Goal: Information Seeking & Learning: Find contact information

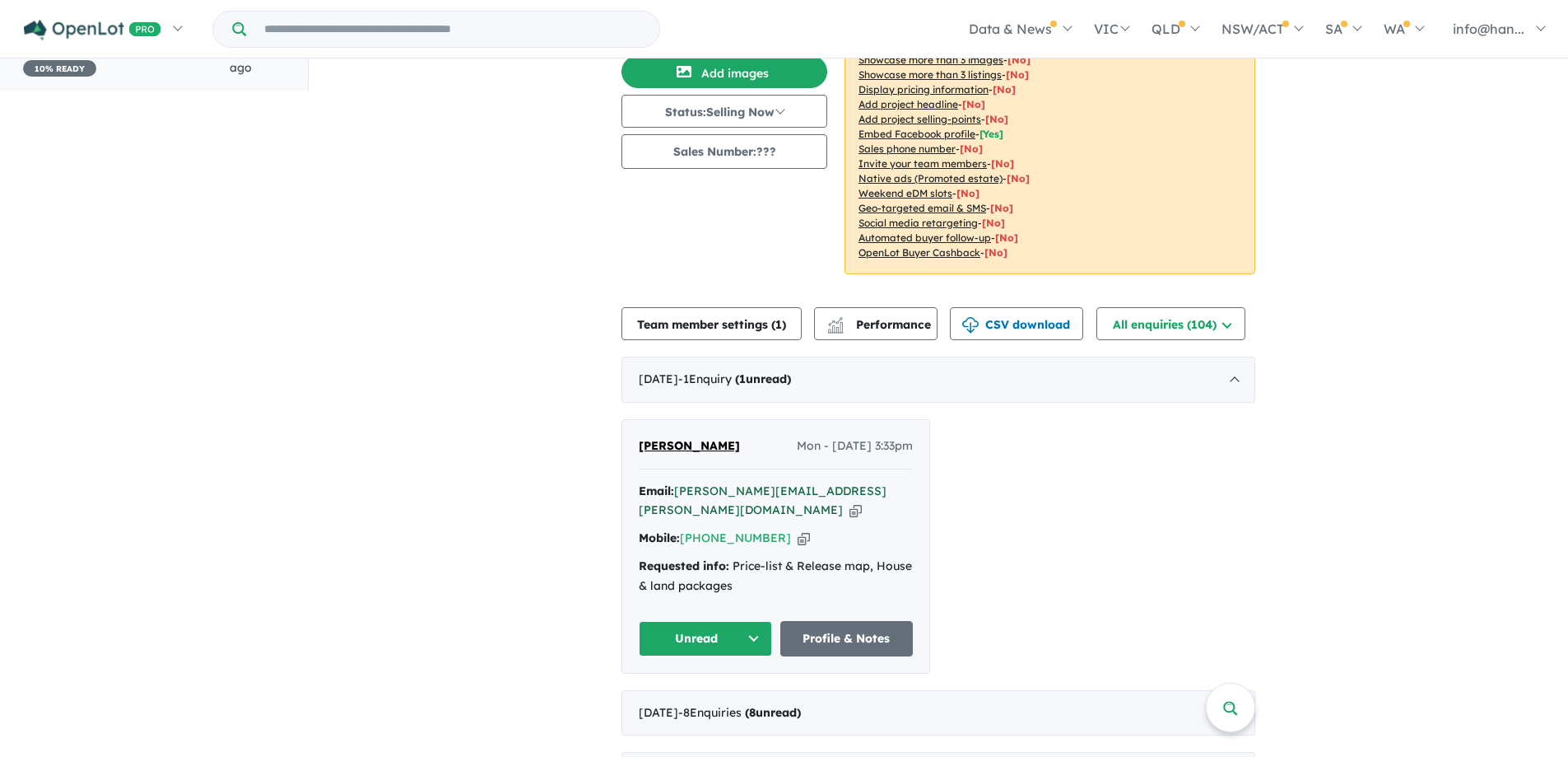
scroll to position [164, 0]
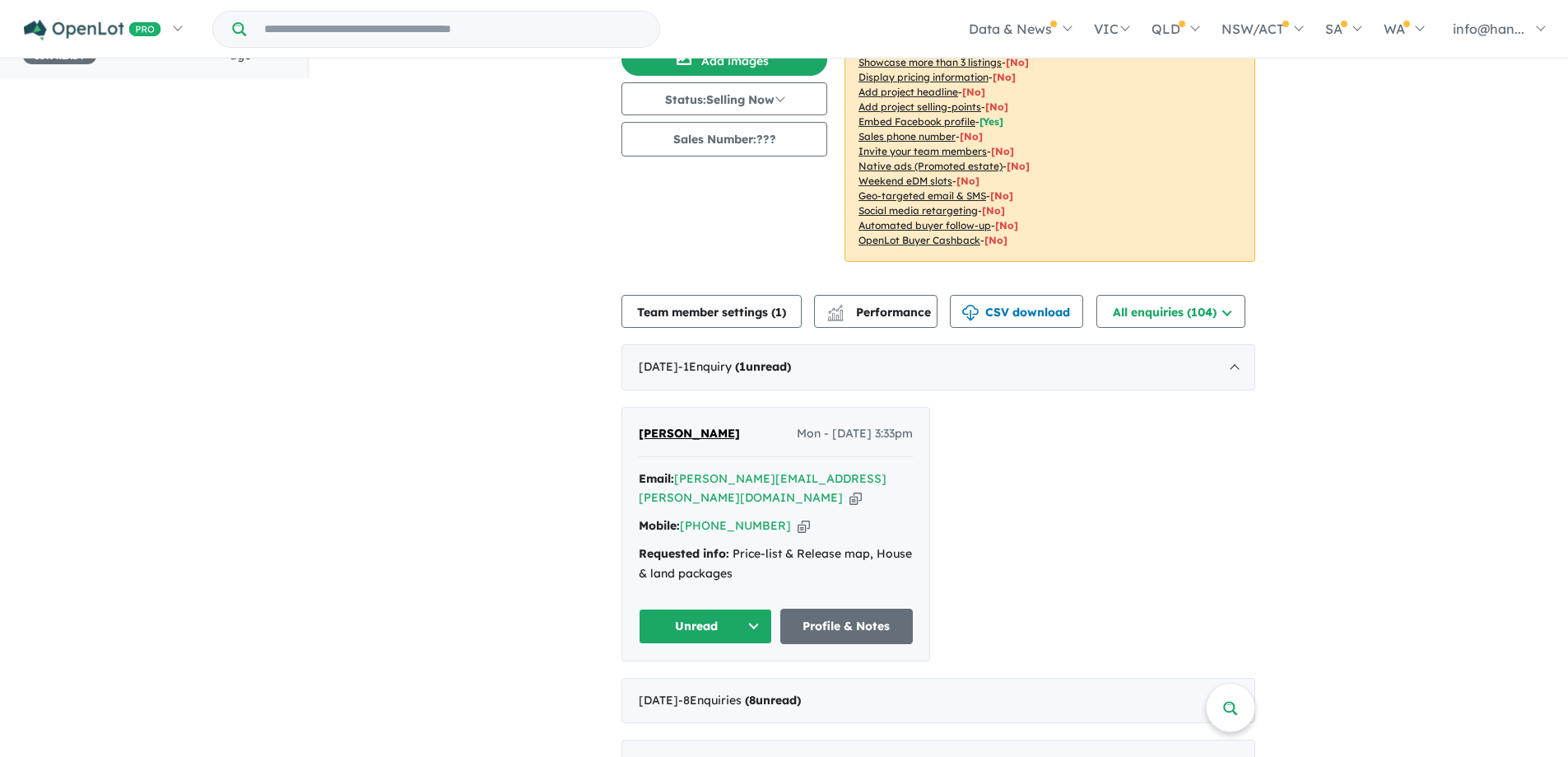
click at [862, 489] on icon "button" at bounding box center [855, 498] width 12 height 18
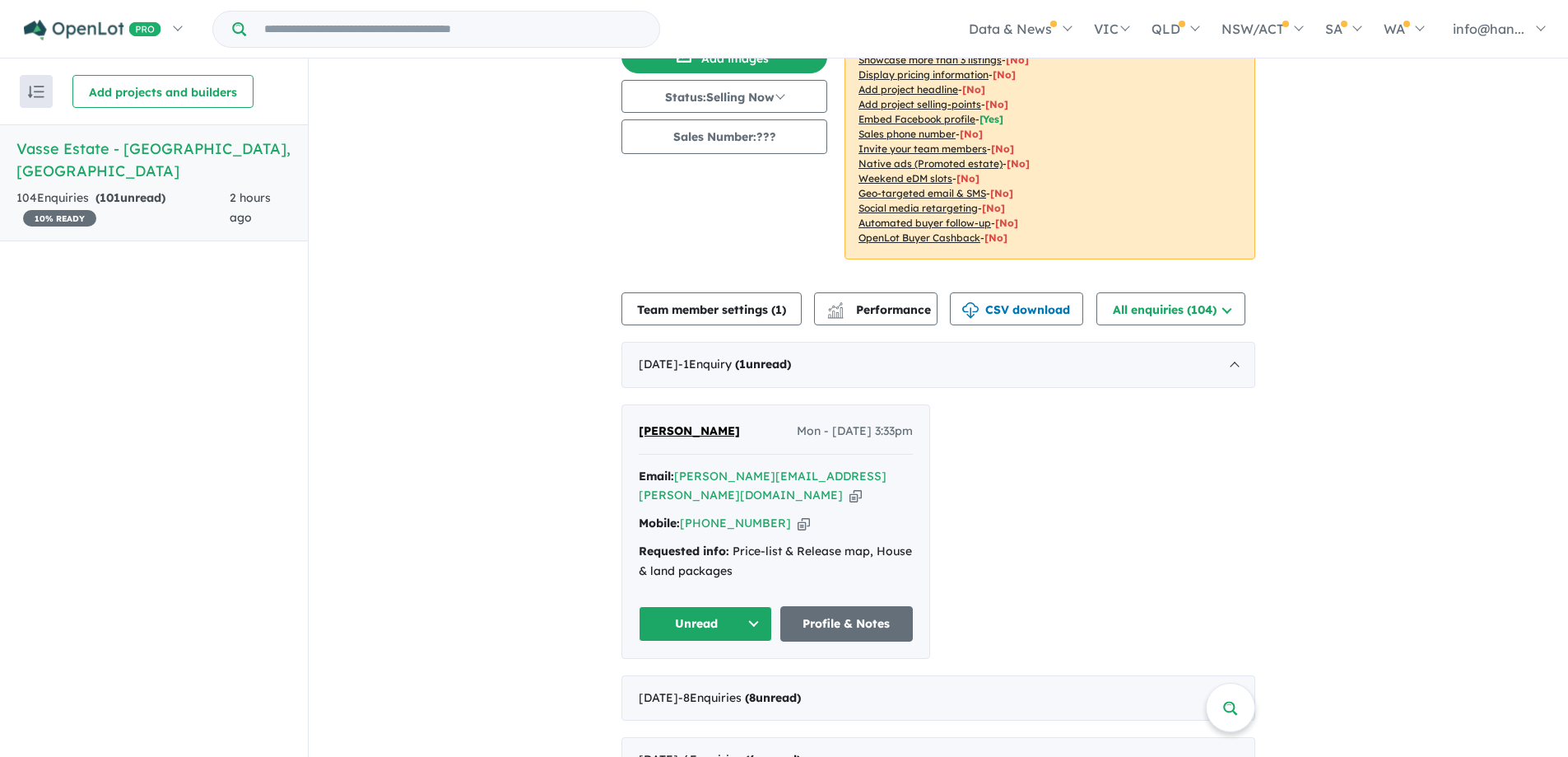
click at [771, 513] on div "Mobile: [PHONE_NUMBER] Copied!" at bounding box center [777, 523] width 274 height 20
click at [798, 514] on icon "button" at bounding box center [804, 523] width 12 height 18
drag, startPoint x: 747, startPoint y: 431, endPoint x: 628, endPoint y: 435, distance: 119.1
click at [628, 435] on div "[PERSON_NAME] Mon - [DATE] 3:33pm Email: [PERSON_NAME][EMAIL_ADDRESS][PERSON_NA…" at bounding box center [776, 531] width 307 height 253
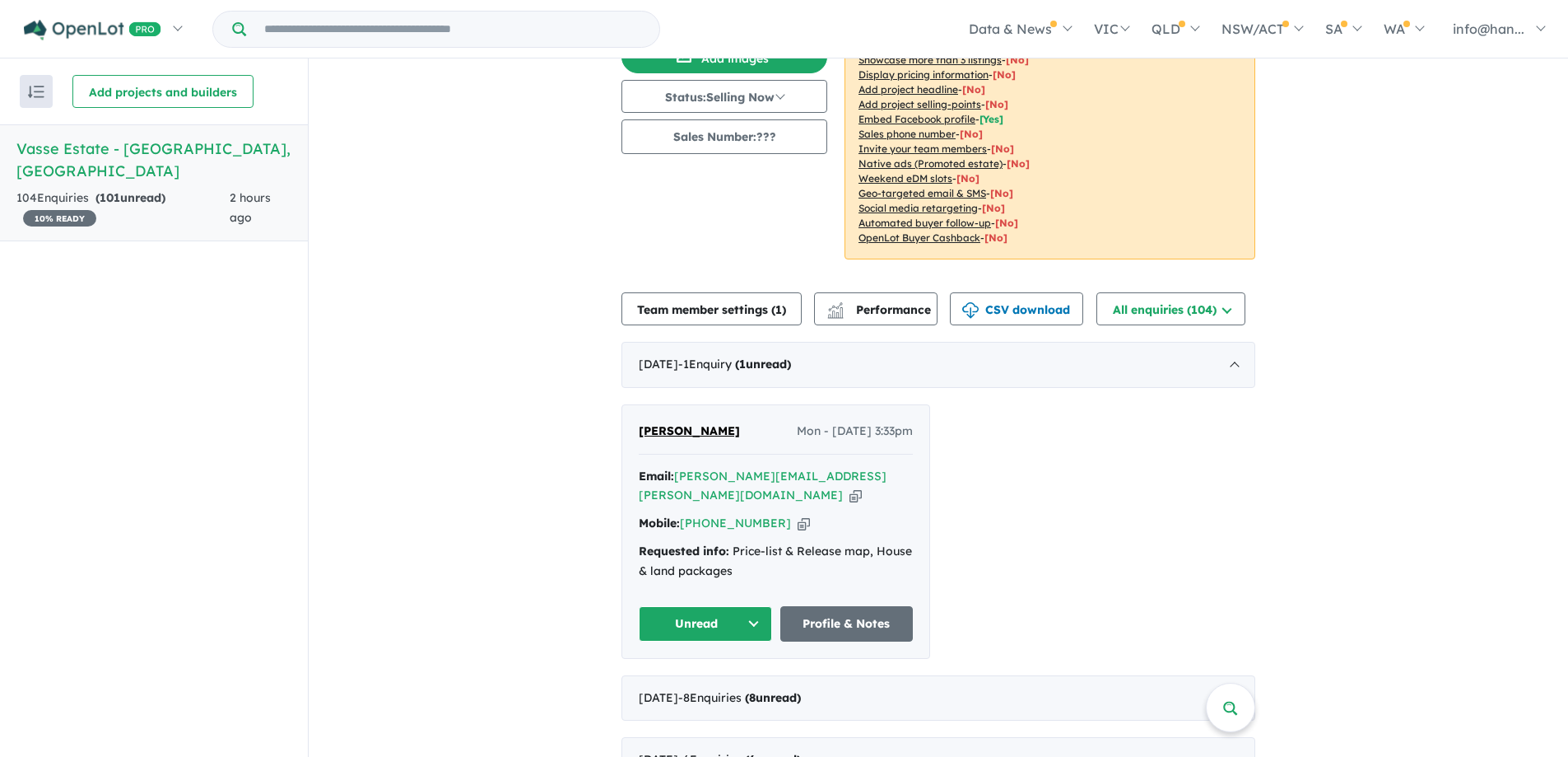
copy span "[PERSON_NAME]"
click at [756, 544] on div "Requested info: Price-list & Release map, House & land packages" at bounding box center [777, 561] width 274 height 39
copy div "Loremipsu dolo: Sitam-cons & Adipisc eli, Seddo & eius temporin Utlabo Etdolor …"
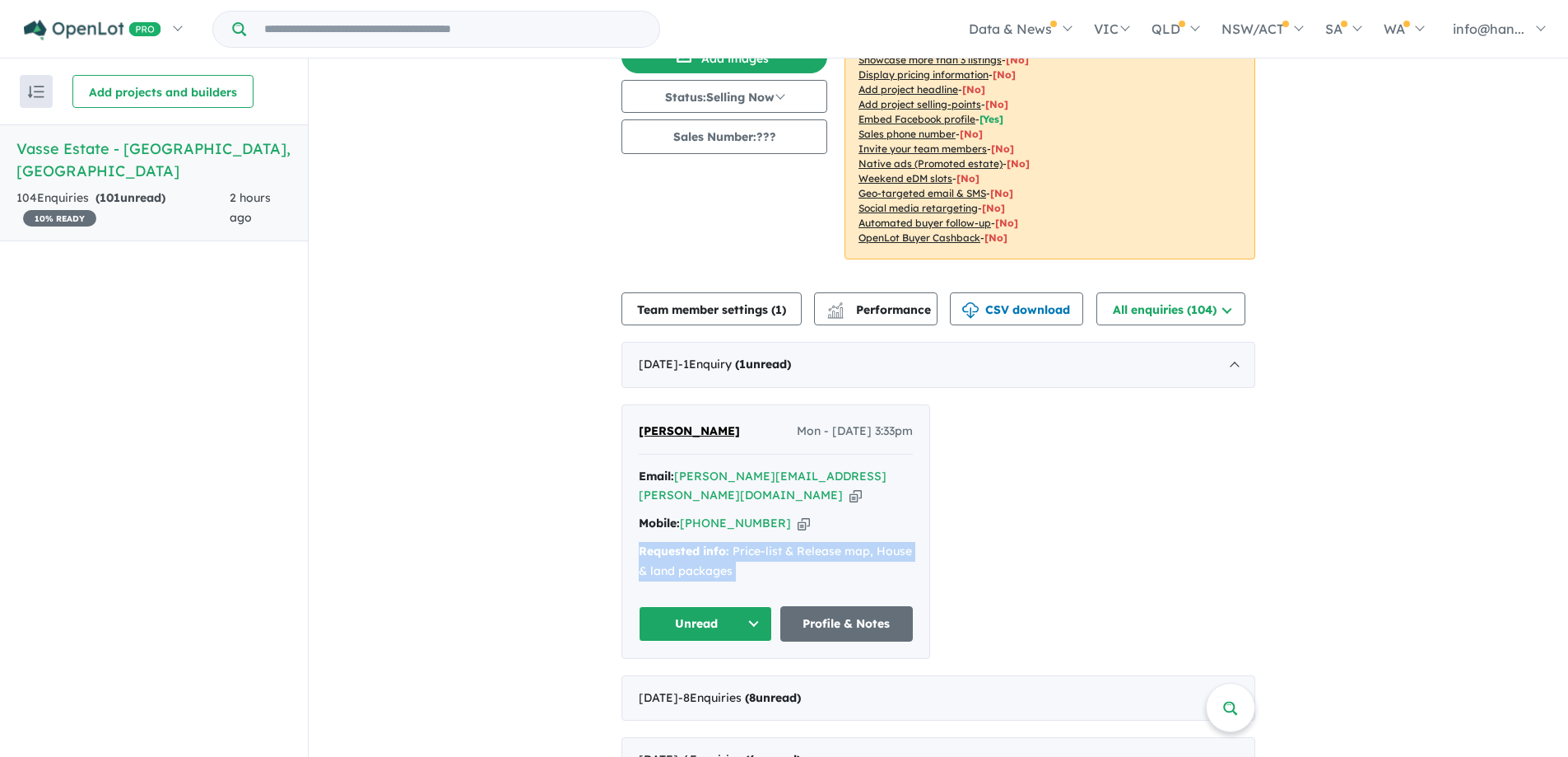
scroll to position [0, 0]
